Goal: Information Seeking & Learning: Stay updated

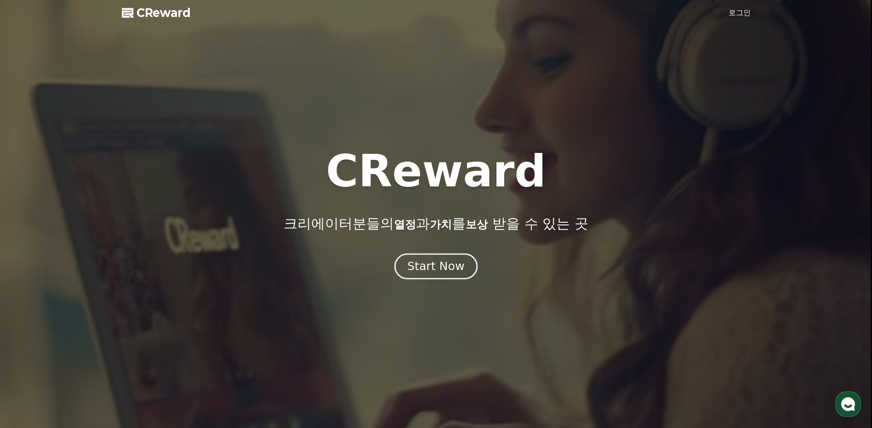
click at [419, 273] on div "Start Now" at bounding box center [435, 267] width 57 height 16
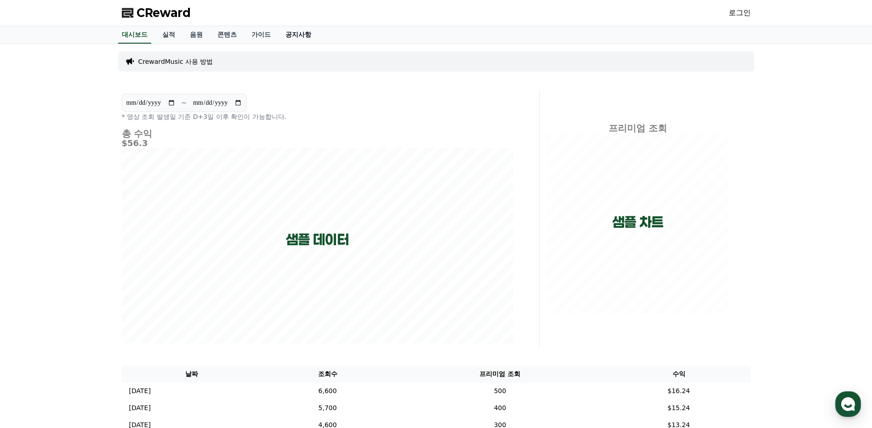
click at [298, 37] on link "공지사항" at bounding box center [298, 34] width 40 height 17
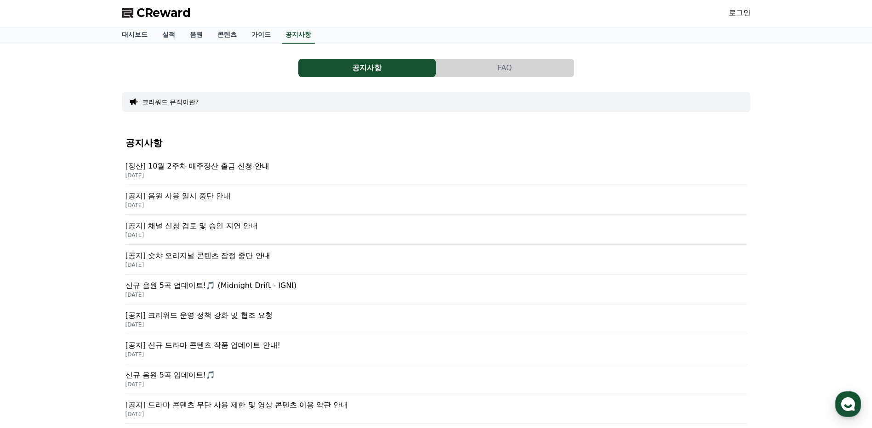
click at [181, 163] on p "[정산] 10월 2주차 매주정산 출금 신청 안내" at bounding box center [436, 166] width 622 height 11
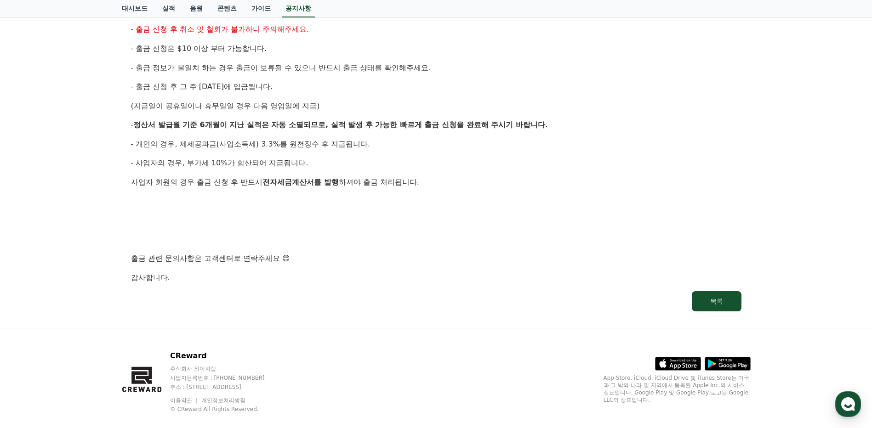
scroll to position [417, 0]
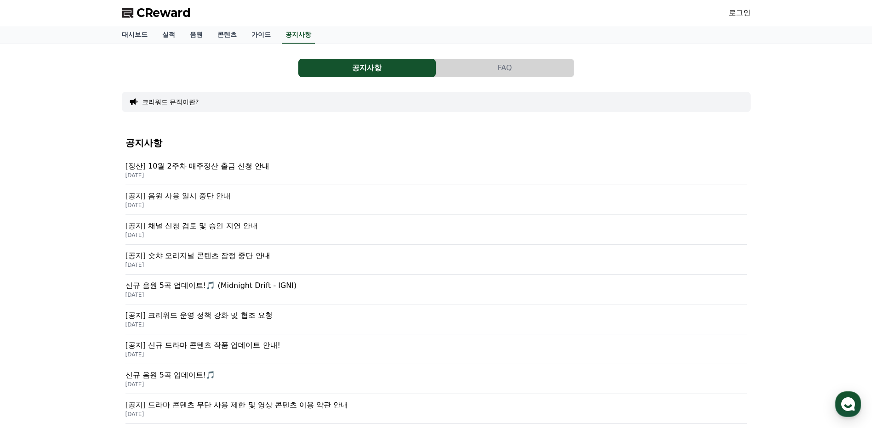
click at [177, 197] on p "[공지] 음원 사용 일시 중단 안내" at bounding box center [436, 196] width 622 height 11
